Goal: Task Accomplishment & Management: Manage account settings

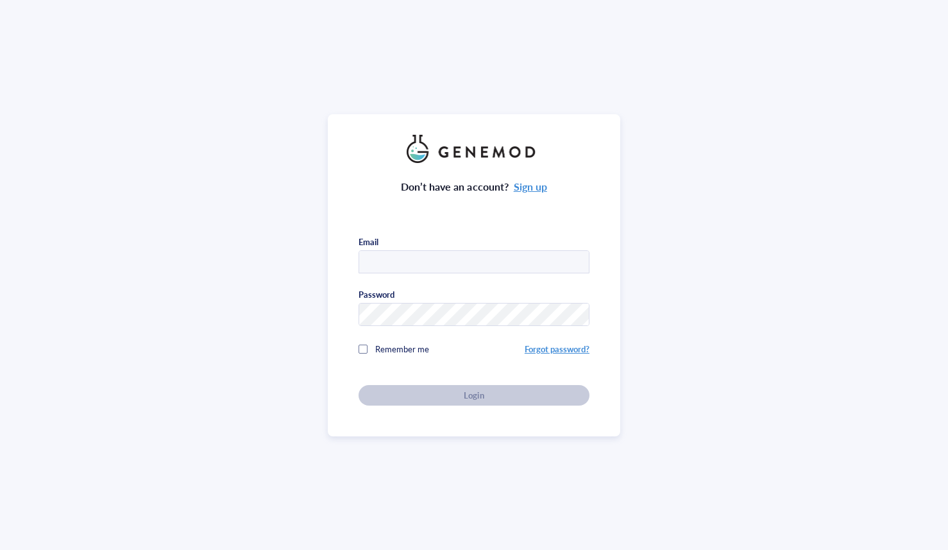
type input "michael_plebanek@med.unc.edu"
click at [8, 138] on div "Don’t have an account? Sign up Email michael_plebanek@med.unc.edu Password Reme…" at bounding box center [474, 275] width 948 height 550
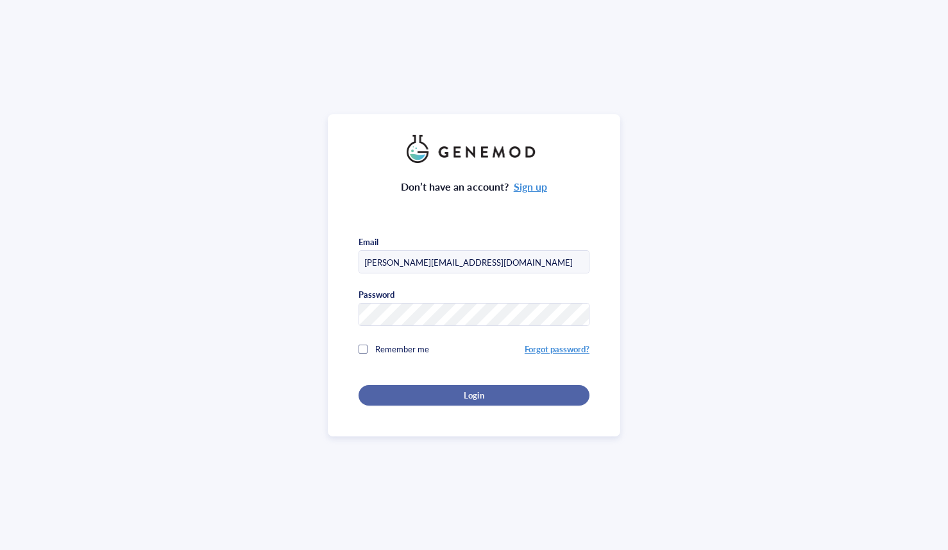
click at [387, 399] on button "Login" at bounding box center [473, 395] width 231 height 21
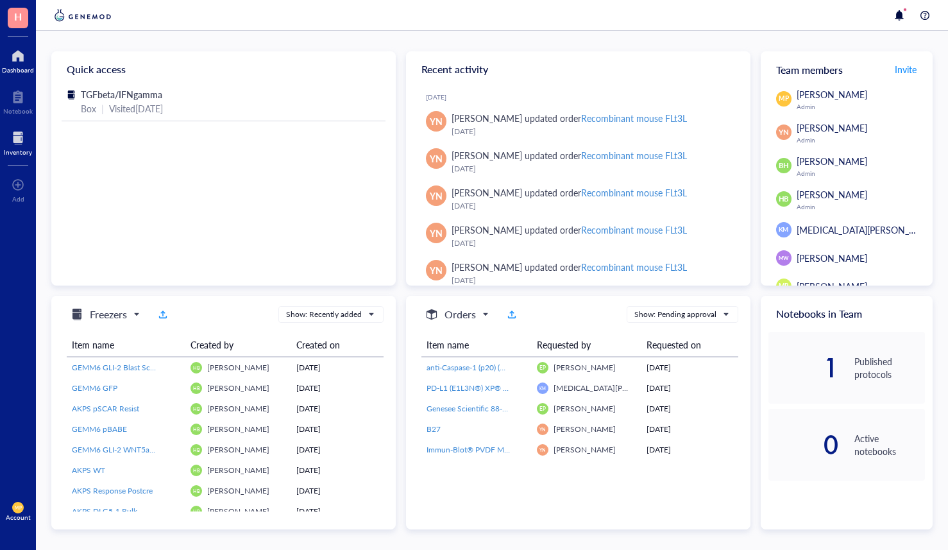
click at [19, 148] on div "Inventory" at bounding box center [18, 152] width 28 height 8
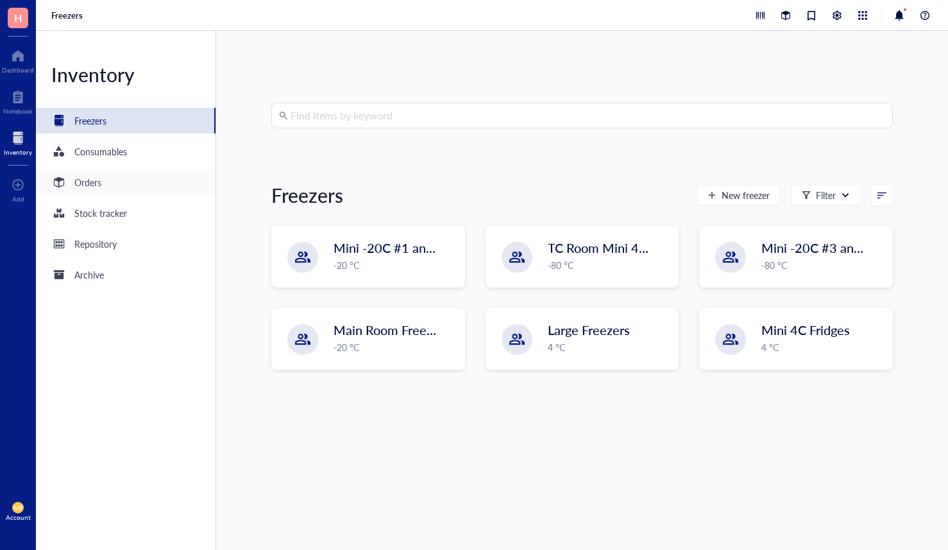
click at [97, 184] on div "Orders" at bounding box center [87, 182] width 27 height 14
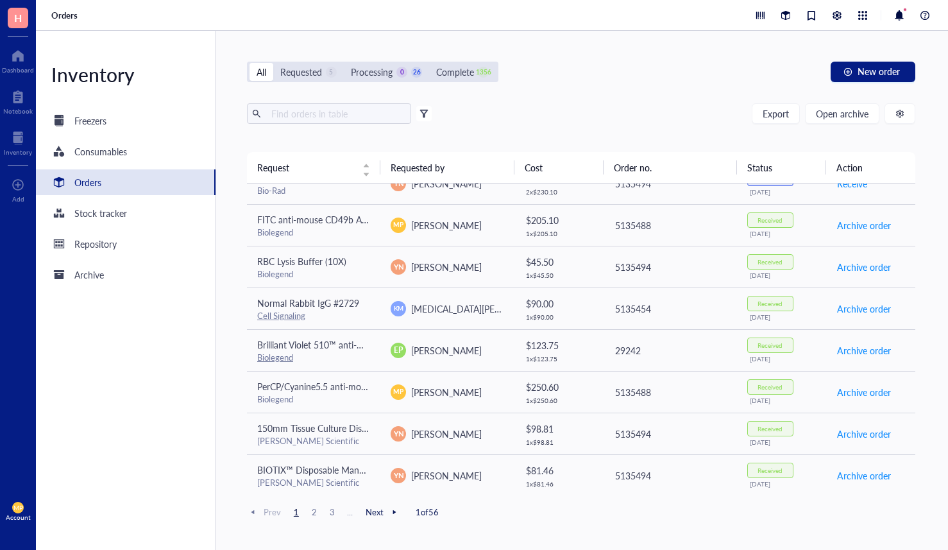
scroll to position [498, 0]
